Goal: Task Accomplishment & Management: Manage account settings

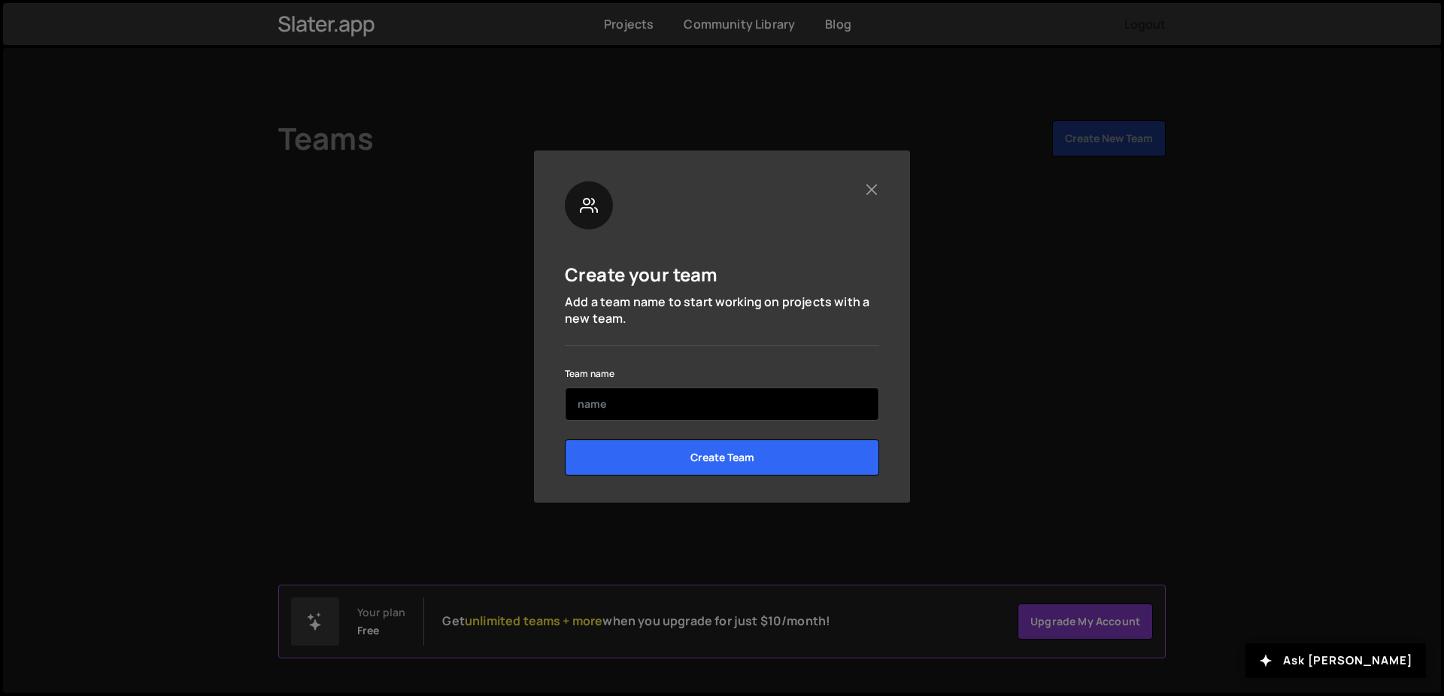
click at [712, 409] on input "text" at bounding box center [722, 403] width 314 height 33
type input "Me"
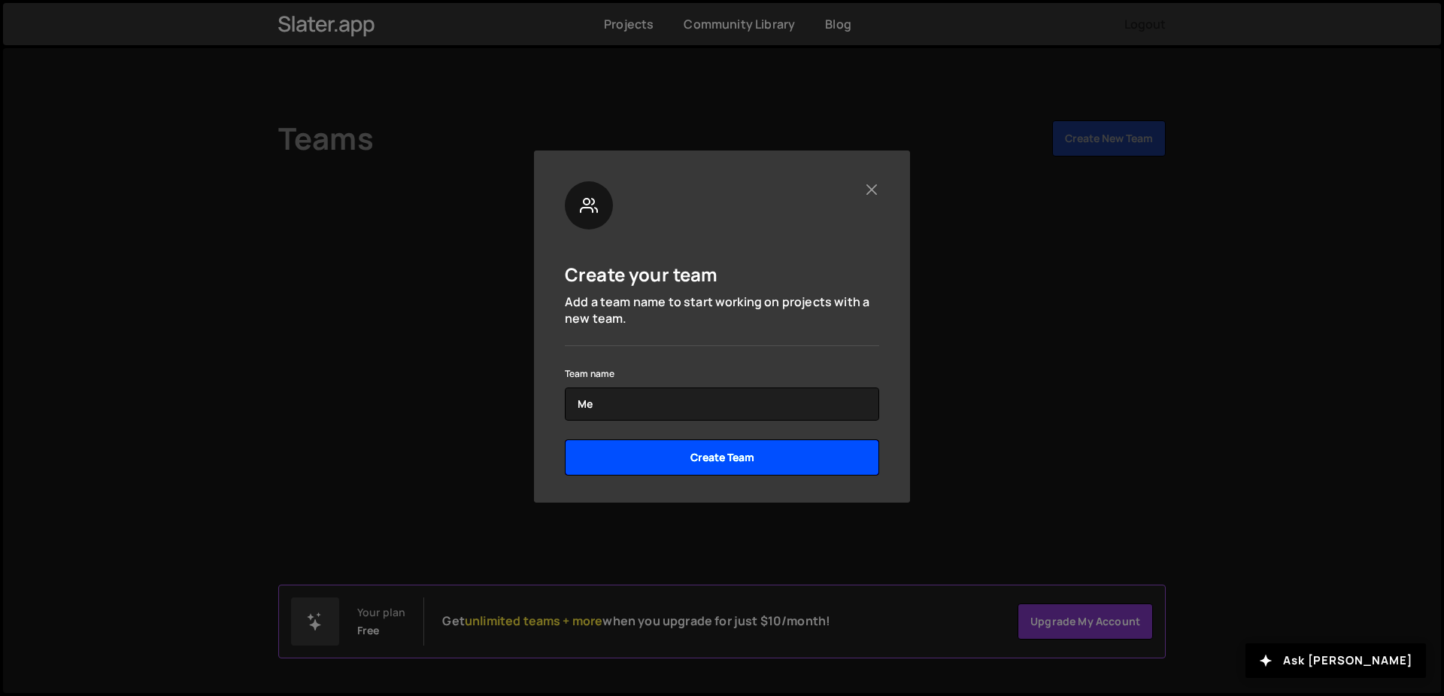
click at [677, 459] on input "Create Team" at bounding box center [722, 457] width 314 height 36
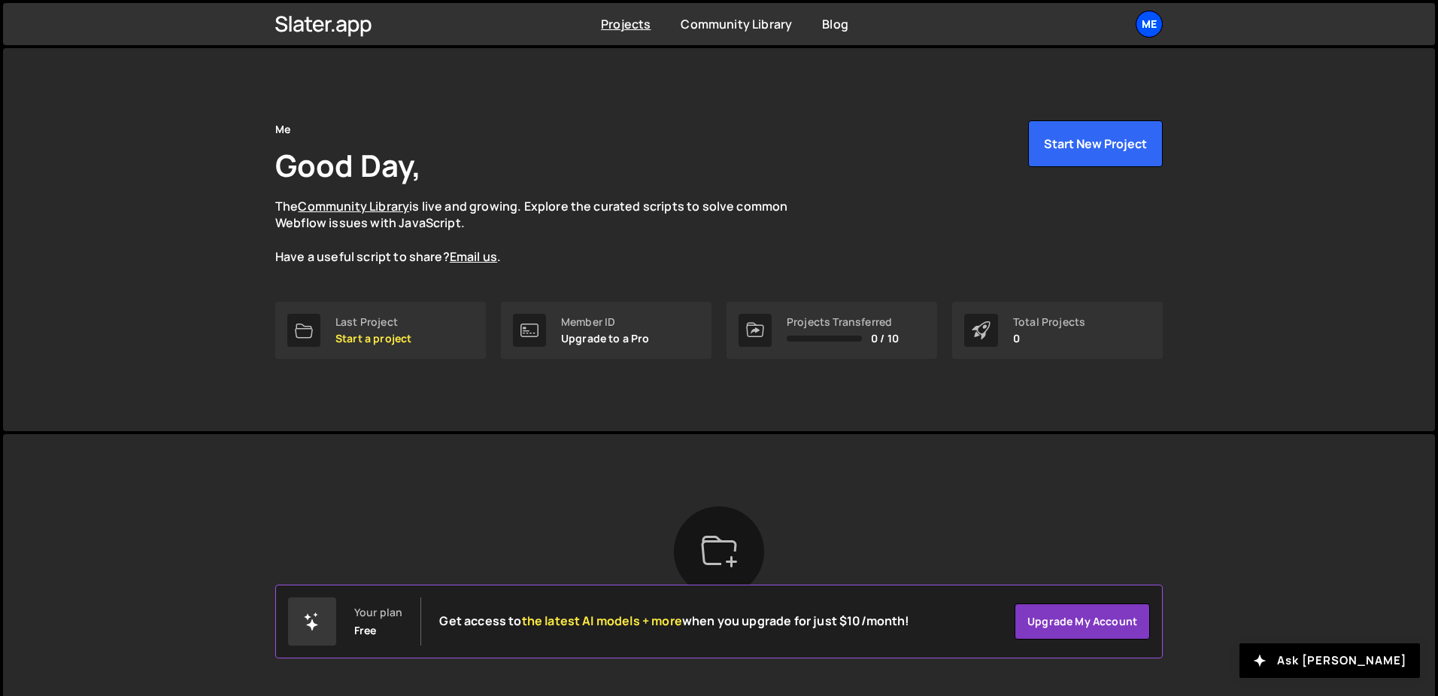
click at [1143, 30] on div "Me" at bounding box center [1149, 24] width 27 height 27
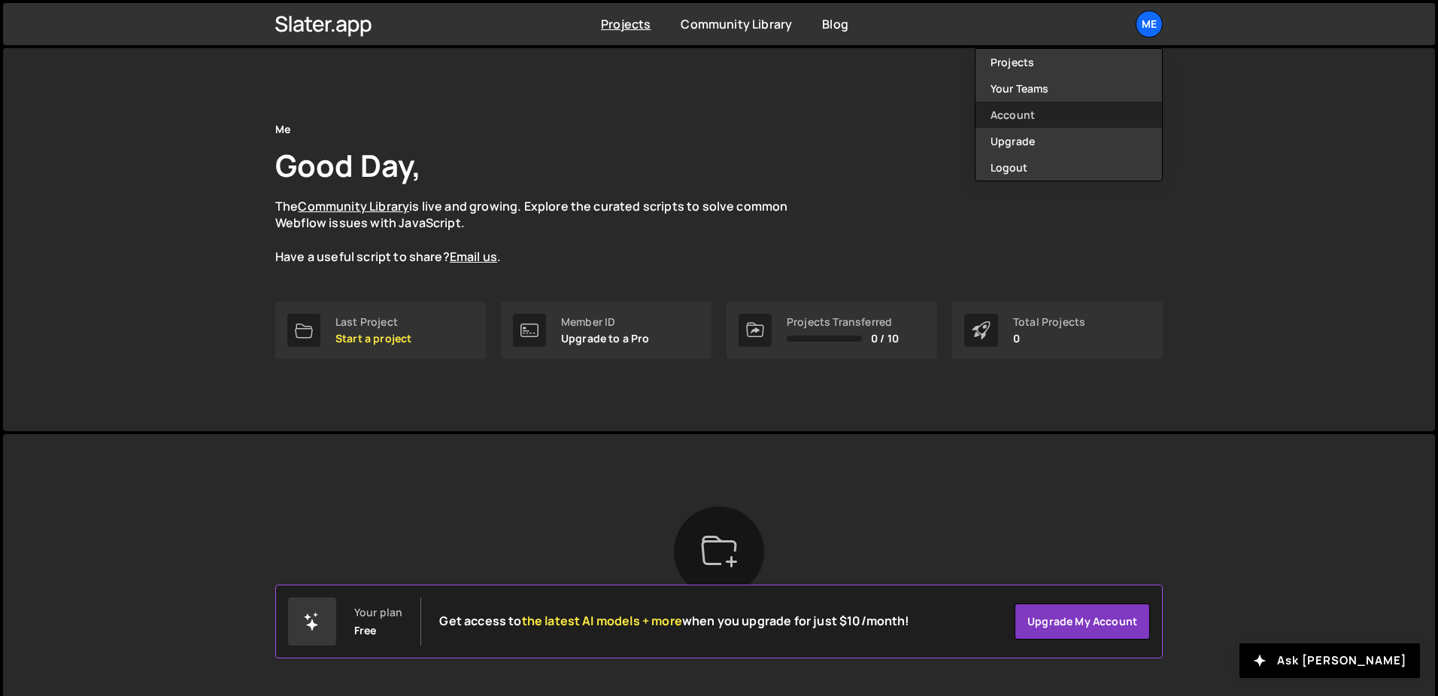
click at [1074, 125] on link "Account" at bounding box center [1069, 115] width 187 height 26
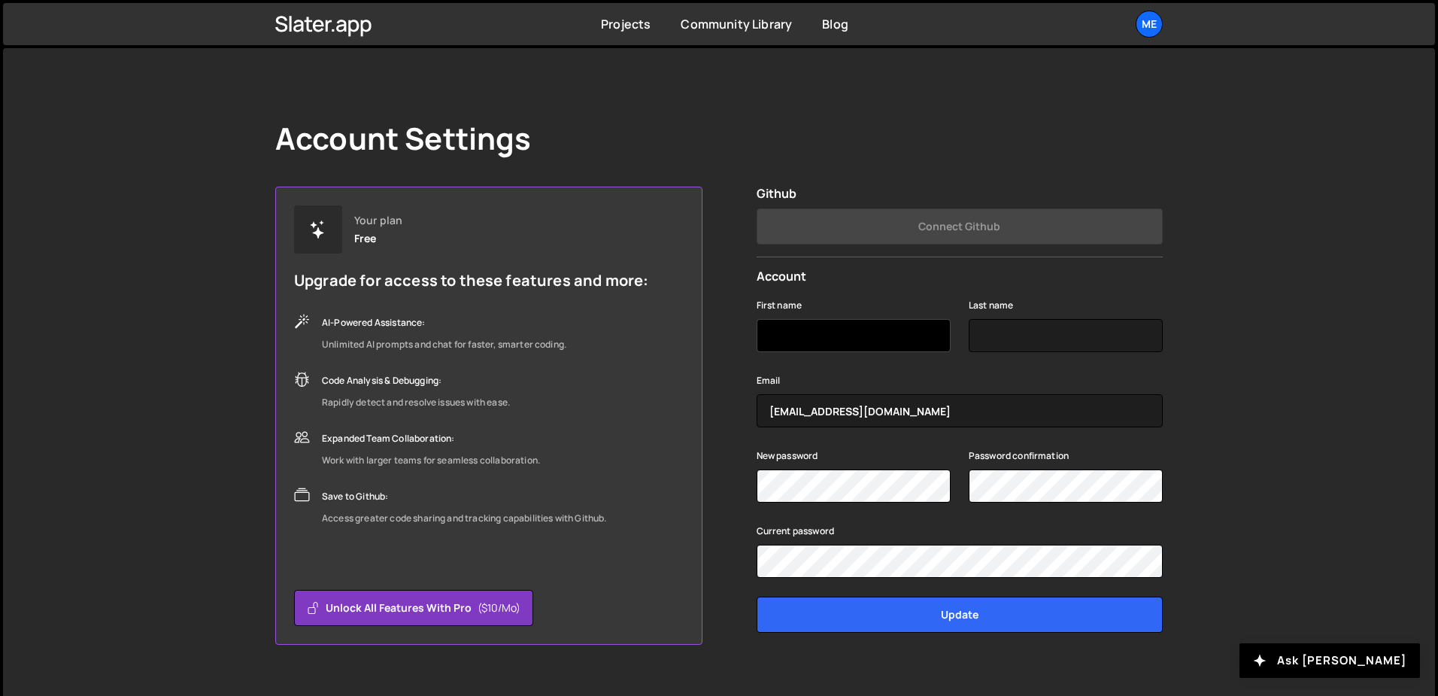
click at [867, 338] on input "First name" at bounding box center [854, 335] width 194 height 33
type input "[PERSON_NAME]"
click at [1102, 336] on input "Last name" at bounding box center [1066, 335] width 194 height 33
type input "[PERSON_NAME]"
click at [1221, 366] on div "Account Settings Your plan Free Upgrade for access to these features and more: …" at bounding box center [719, 382] width 1432 height 669
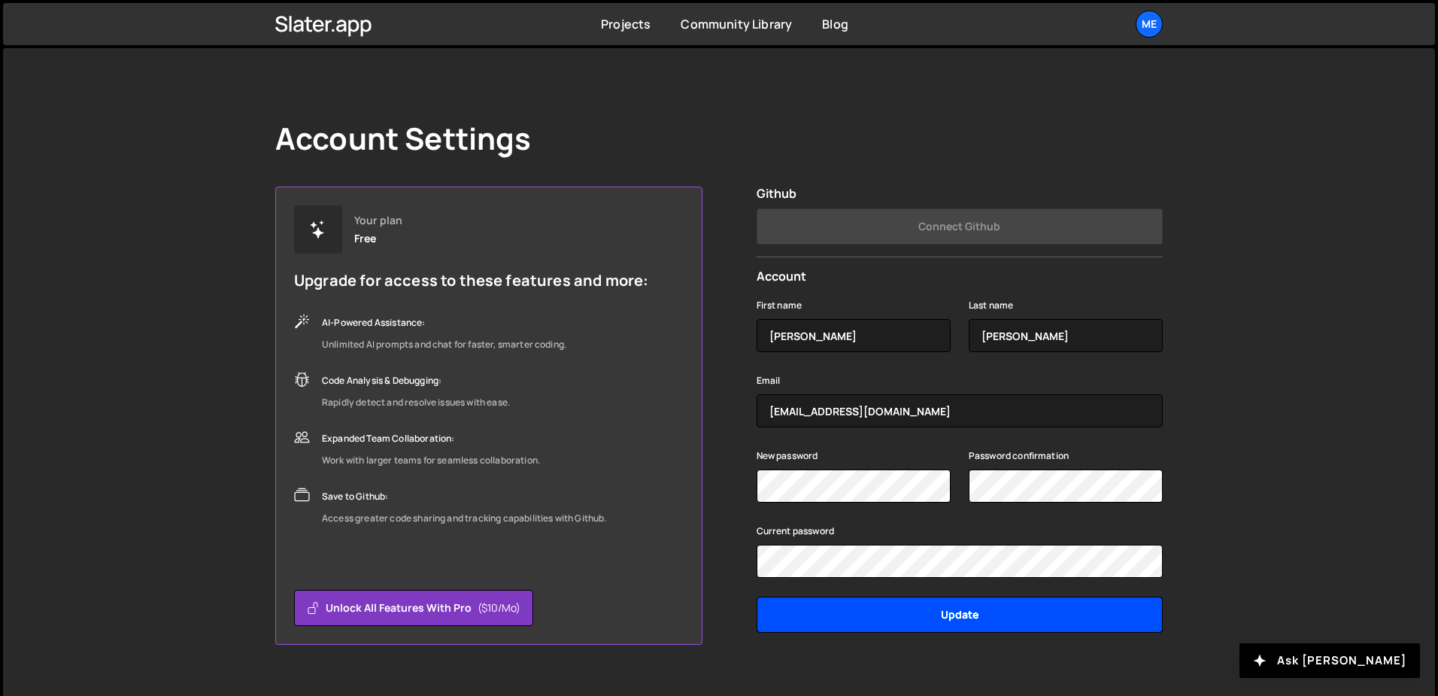
click at [911, 621] on input "Update" at bounding box center [960, 615] width 406 height 36
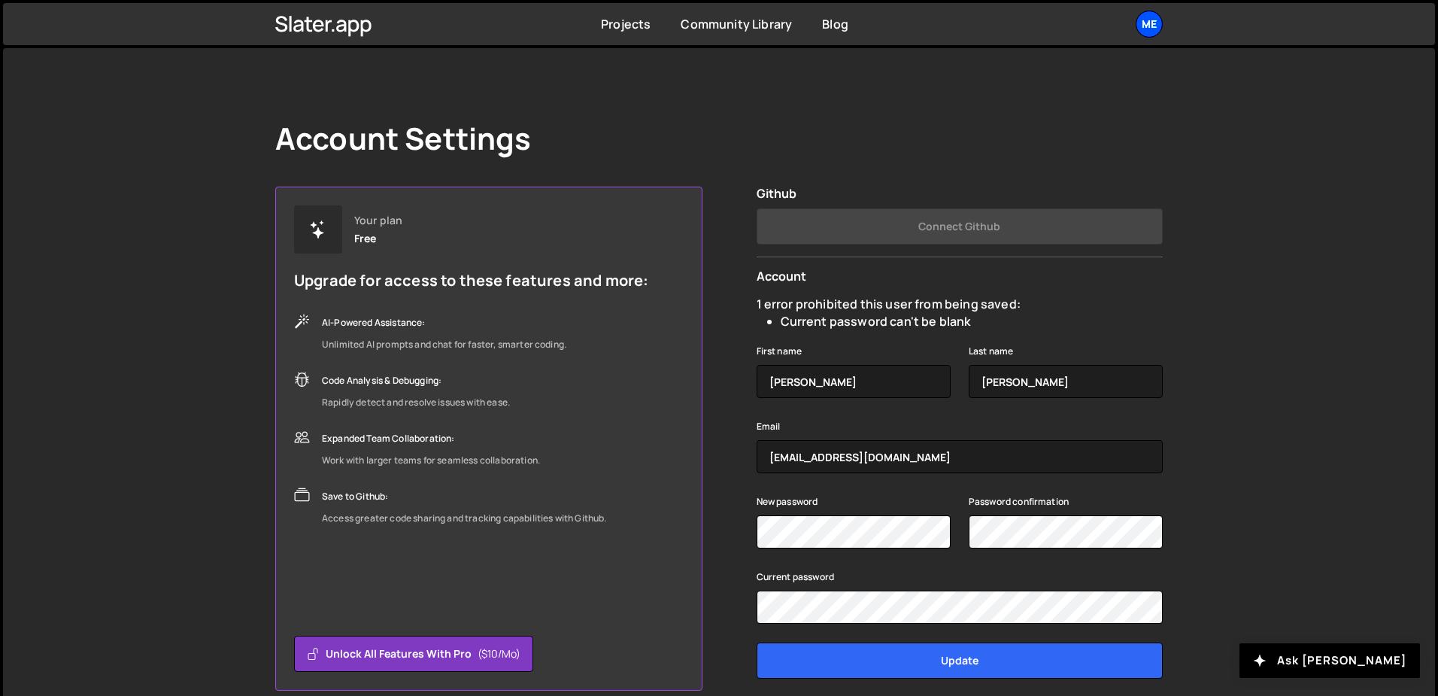
click at [1149, 20] on div "Me" at bounding box center [1149, 24] width 27 height 27
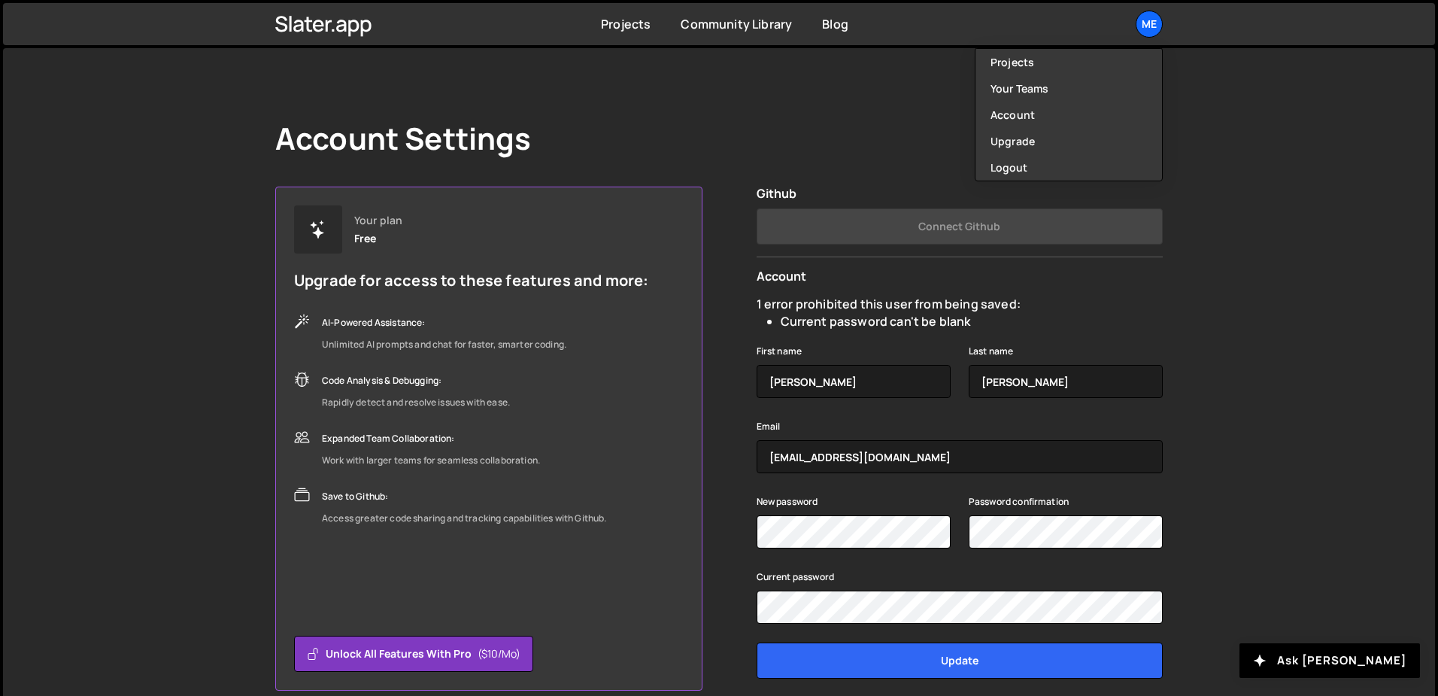
click at [1204, 91] on div "Account Settings Your plan Free Upgrade for access to these features and more: …" at bounding box center [719, 405] width 1432 height 715
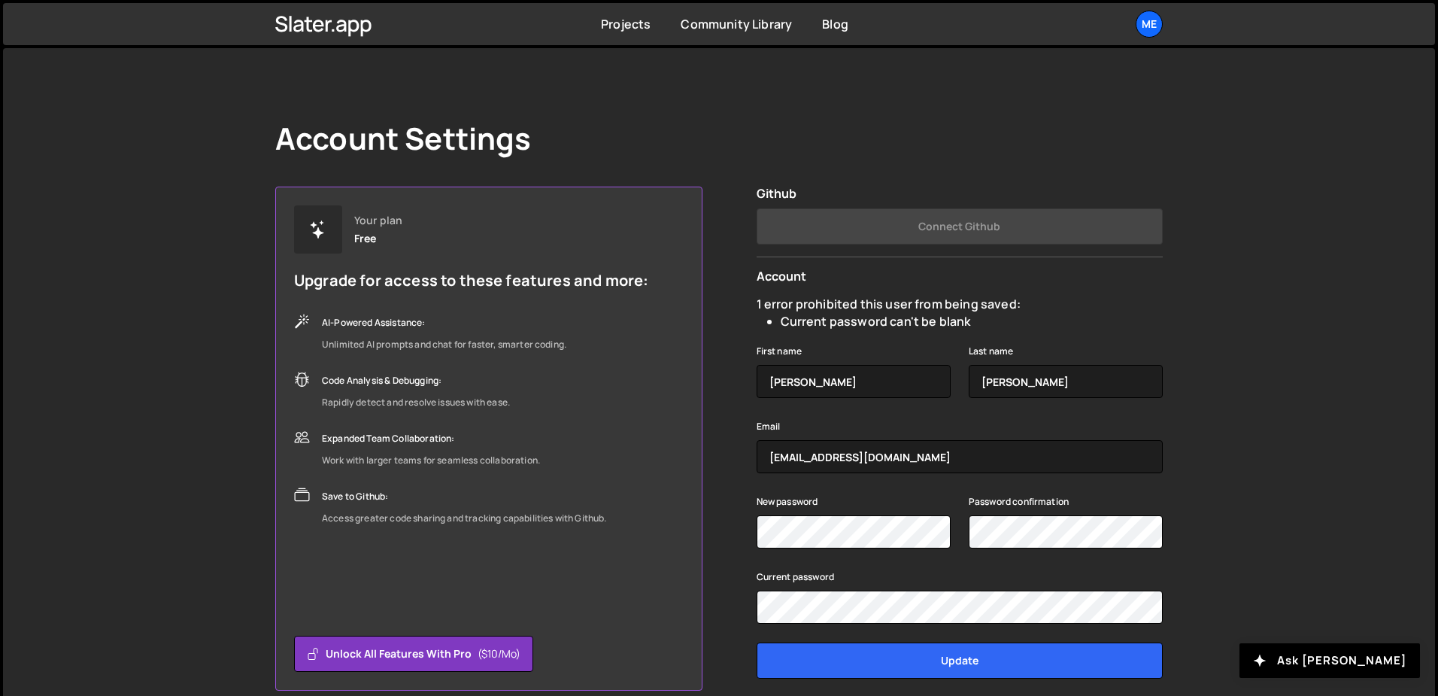
click at [1164, 39] on div "Projects [GEOGRAPHIC_DATA] Blog Me Projects Your Teams Account Upgrade Logout" at bounding box center [719, 24] width 933 height 42
click at [1148, 16] on div "Me" at bounding box center [1149, 24] width 27 height 27
